Goal: Communication & Community: Ask a question

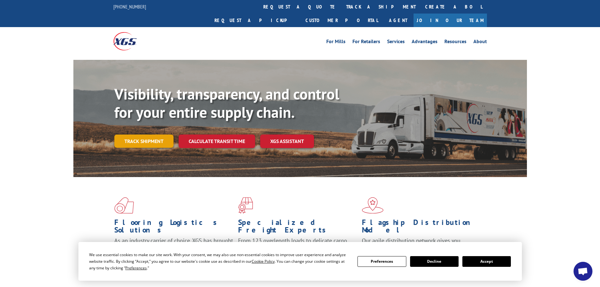
click at [147, 134] on link "Track shipment" at bounding box center [143, 140] width 59 height 13
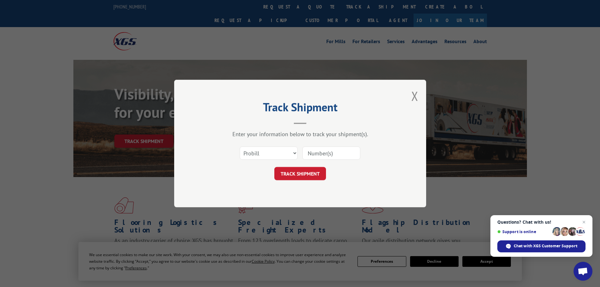
click at [337, 152] on input at bounding box center [331, 152] width 58 height 13
paste input "16928651"
type input "16928651"
click at [303, 175] on button "TRACK SHIPMENT" at bounding box center [300, 173] width 52 height 13
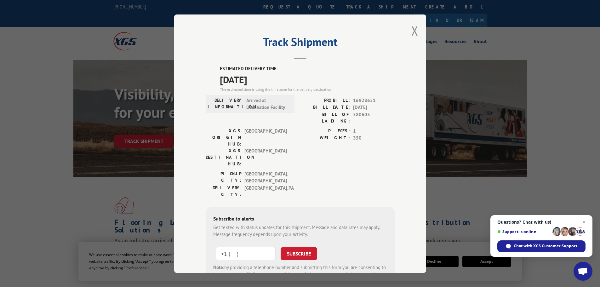
click at [256, 247] on input "+1 (___) ___-____" at bounding box center [246, 253] width 60 height 13
paste input "814) 553-0029"
type input "[PHONE_NUMBER]"
click at [291, 247] on button "SUBSCRIBE" at bounding box center [299, 253] width 37 height 13
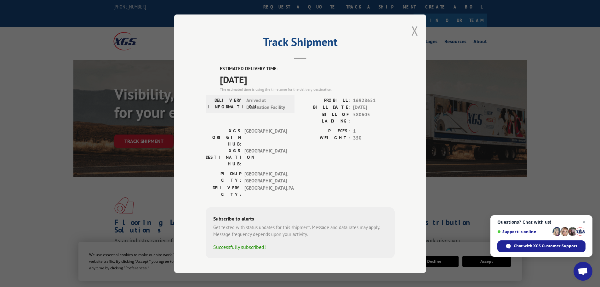
click at [415, 33] on button "Close modal" at bounding box center [414, 30] width 7 height 17
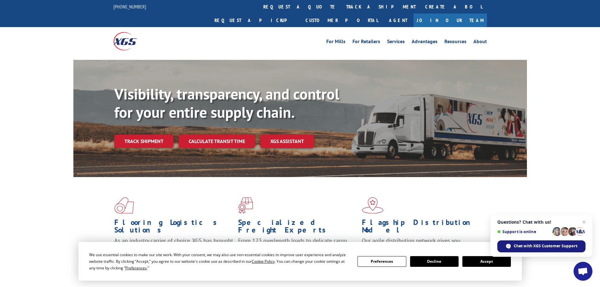
click at [546, 246] on span "Chat with XGS Customer Support" at bounding box center [545, 246] width 64 height 6
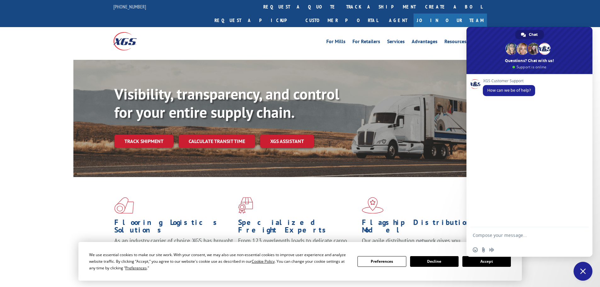
click at [521, 236] on textarea "Compose your message..." at bounding box center [523, 235] width 101 height 16
type textarea "Hello, I"
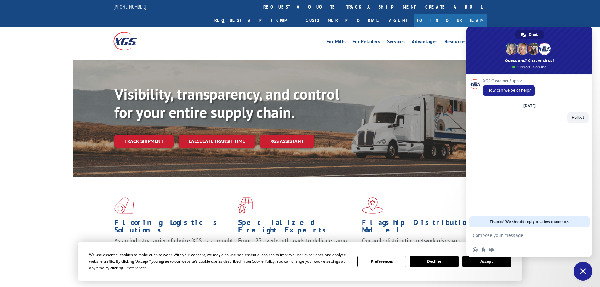
click at [519, 234] on textarea "Compose your message..." at bounding box center [523, 235] width 101 height 16
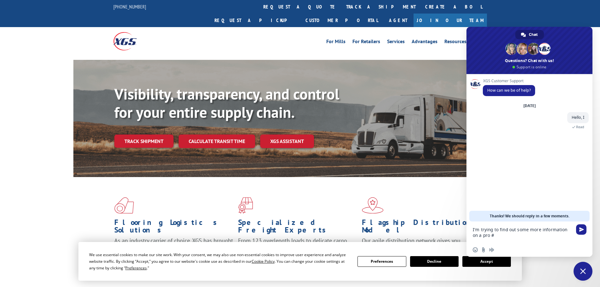
click at [510, 239] on textarea "I'm trying to find out some more information on a pro #" at bounding box center [523, 231] width 101 height 21
paste textarea "16928651"
type textarea "I'm trying to find out some more information on a pro #16928651"
click at [585, 229] on span "Send" at bounding box center [581, 229] width 10 height 10
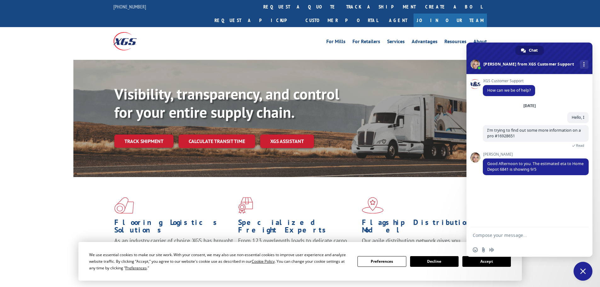
click at [529, 240] on textarea "Compose your message..." at bounding box center [523, 235] width 101 height 16
click at [530, 236] on textarea "Compose your message..." at bounding box center [523, 235] width 101 height 16
type textarea "Can you tell me it's location [DATE]?"
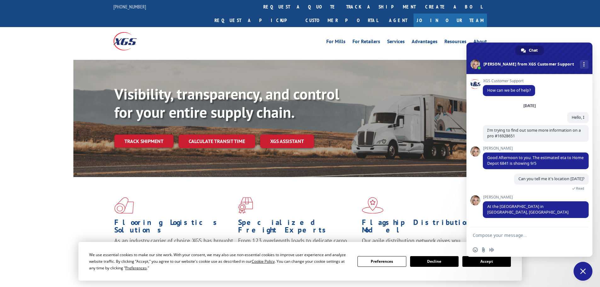
click at [528, 237] on textarea "Compose your message..." at bounding box center [523, 235] width 101 height 16
type textarea "Thank you, do you know if you have a standing appointment for our rec dept or i…"
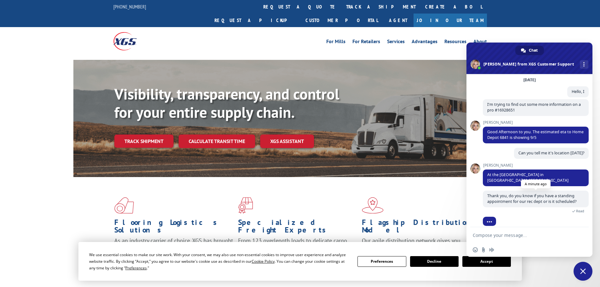
scroll to position [35, 0]
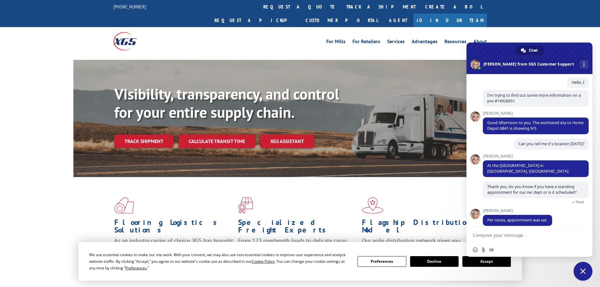
click at [508, 235] on textarea "Compose your message..." at bounding box center [523, 235] width 101 height 16
type textarea "awesome, thanks"
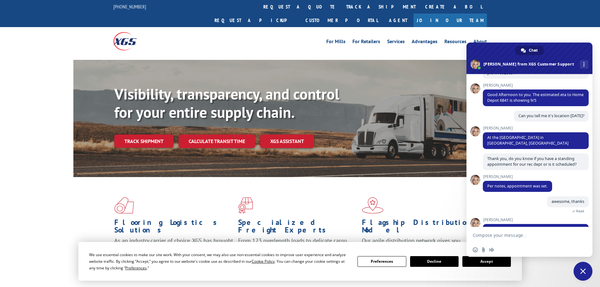
scroll to position [78, 0]
